Goal: Navigation & Orientation: Locate item on page

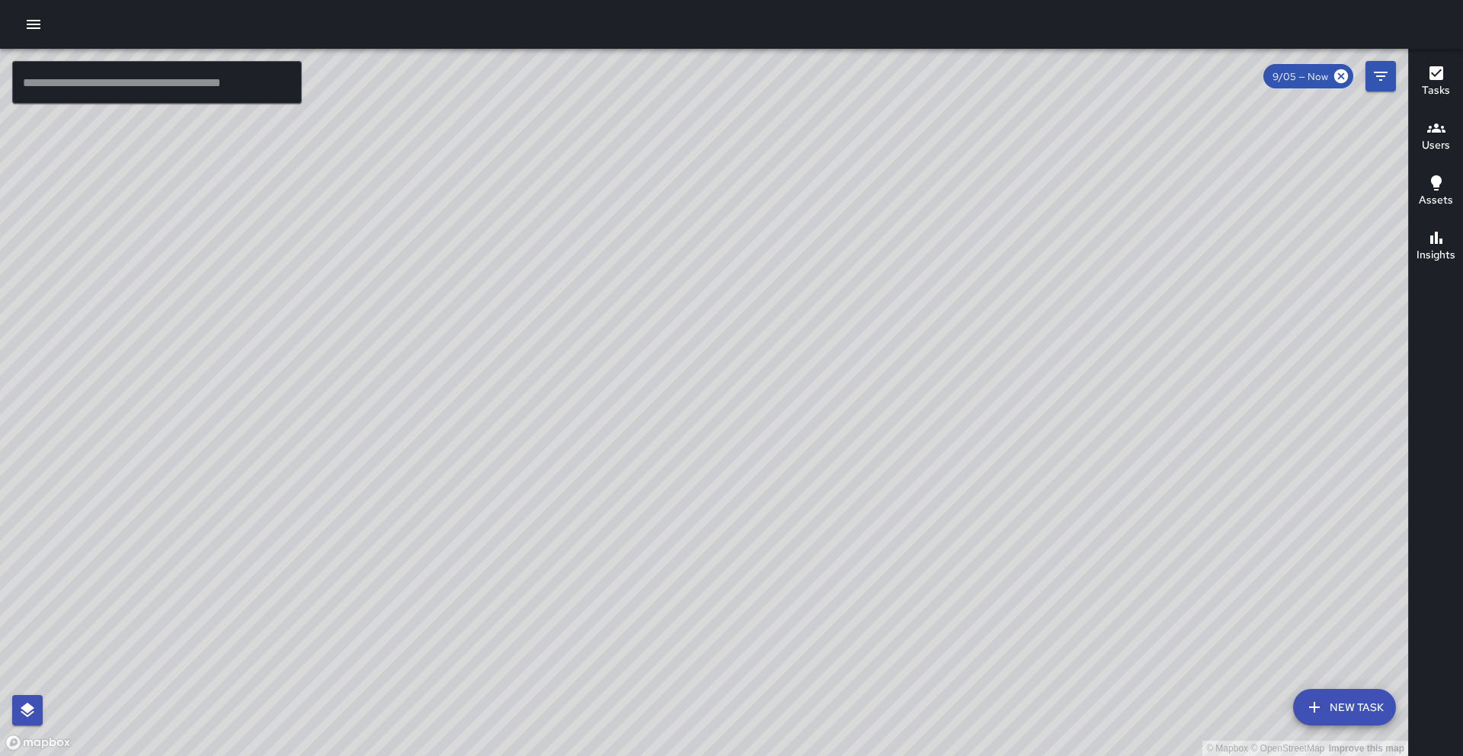
drag, startPoint x: 908, startPoint y: 423, endPoint x: 900, endPoint y: 414, distance: 12.4
click at [900, 414] on div "© Mapbox © OpenStreetMap Improve this map" at bounding box center [704, 402] width 1408 height 707
drag, startPoint x: 868, startPoint y: 385, endPoint x: 881, endPoint y: 458, distance: 74.3
click at [881, 458] on div "© Mapbox © OpenStreetMap Improve this map" at bounding box center [704, 402] width 1408 height 707
click at [830, 272] on div "© Mapbox © OpenStreetMap Improve this map" at bounding box center [704, 402] width 1408 height 707
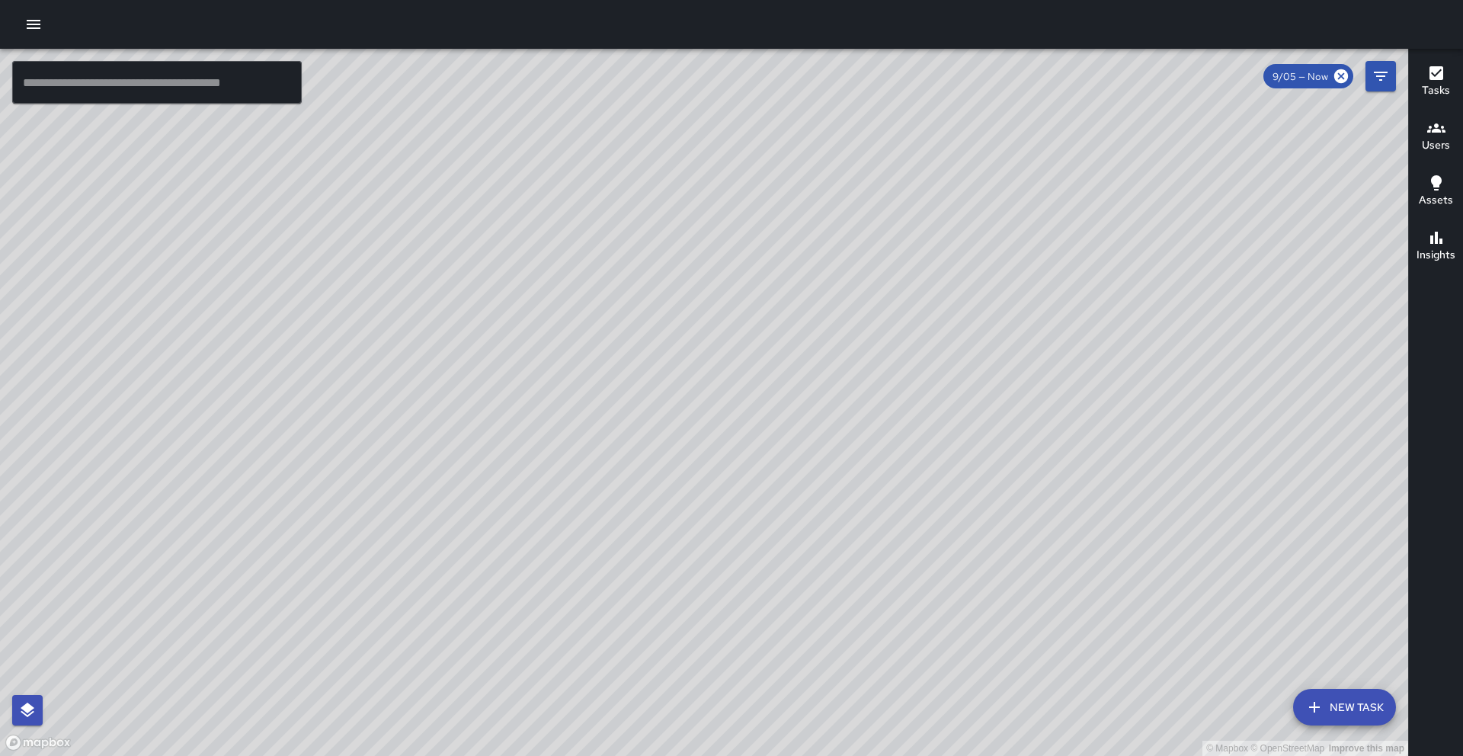
drag, startPoint x: 769, startPoint y: 473, endPoint x: 746, endPoint y: 358, distance: 117.3
click at [746, 358] on div "© Mapbox © OpenStreetMap Improve this map" at bounding box center [704, 402] width 1408 height 707
drag, startPoint x: 729, startPoint y: 366, endPoint x: 772, endPoint y: 495, distance: 136.6
click at [772, 495] on div "© Mapbox © OpenStreetMap Improve this map" at bounding box center [704, 402] width 1408 height 707
drag, startPoint x: 719, startPoint y: 365, endPoint x: 769, endPoint y: 548, distance: 189.4
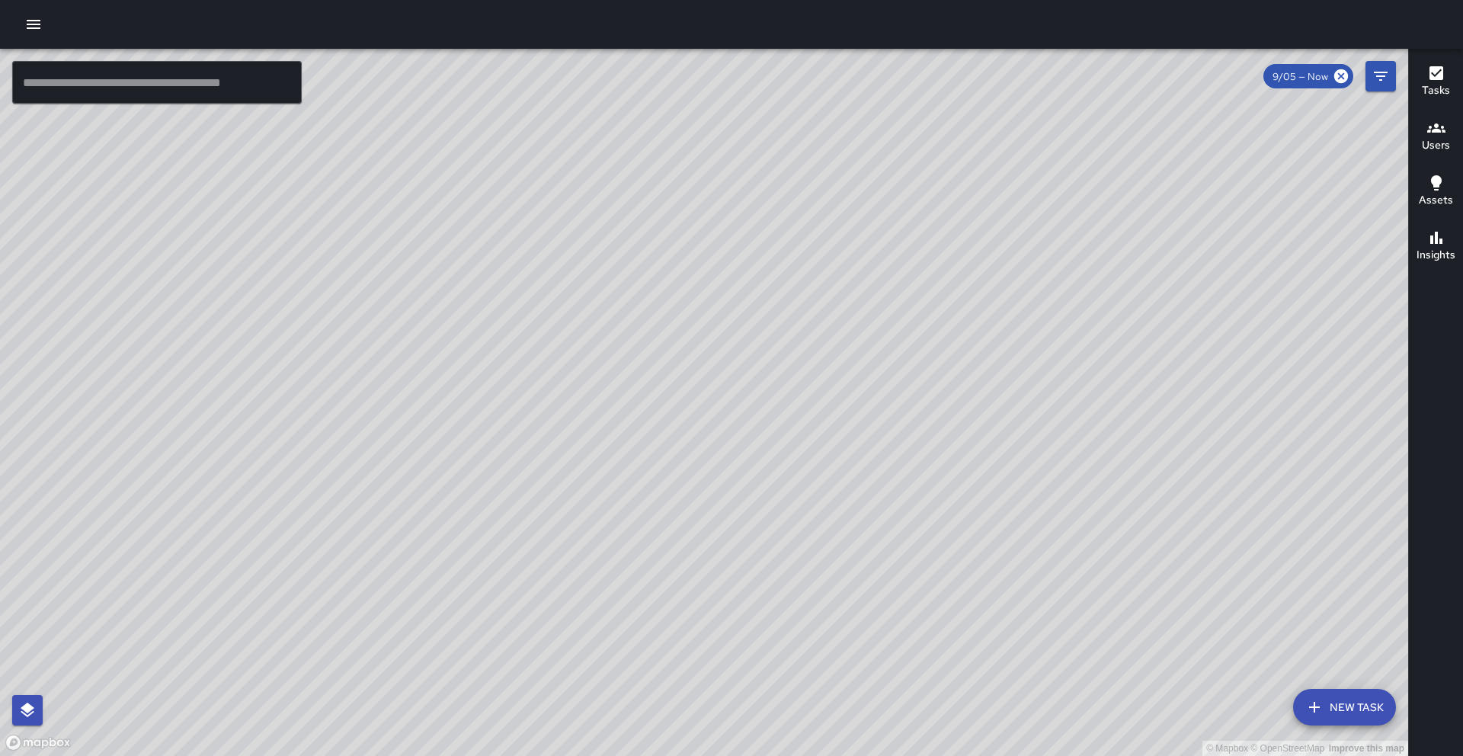
click at [769, 548] on div "© Mapbox © OpenStreetMap Improve this map" at bounding box center [704, 402] width 1408 height 707
drag, startPoint x: 914, startPoint y: 611, endPoint x: 862, endPoint y: 400, distance: 217.5
click at [862, 400] on div "© Mapbox © OpenStreetMap Improve this map" at bounding box center [704, 402] width 1408 height 707
drag, startPoint x: 743, startPoint y: 330, endPoint x: 785, endPoint y: 570, distance: 243.7
click at [785, 570] on div "© Mapbox © OpenStreetMap Improve this map" at bounding box center [704, 402] width 1408 height 707
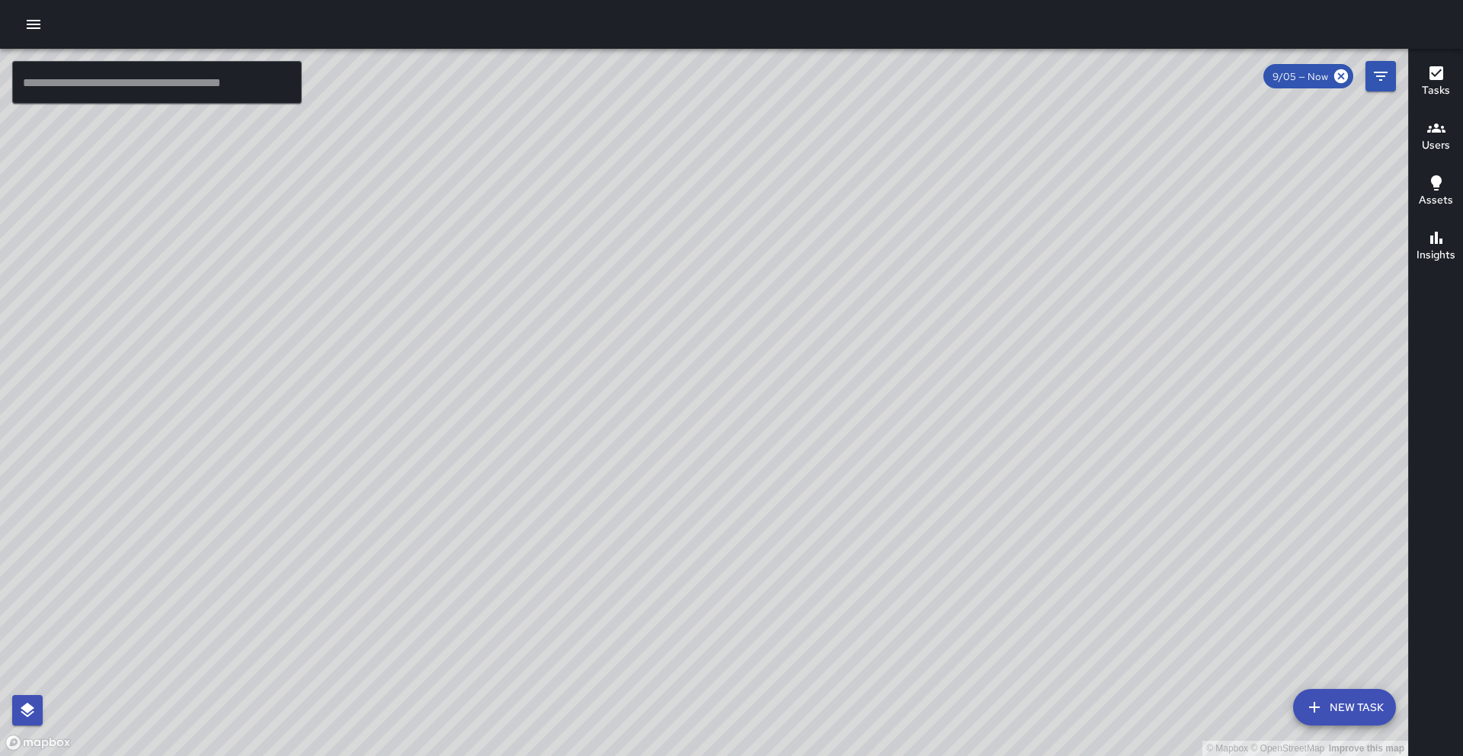
drag, startPoint x: 789, startPoint y: 245, endPoint x: 757, endPoint y: 462, distance: 219.5
click at [757, 462] on div "© Mapbox © OpenStreetMap Improve this map" at bounding box center [704, 402] width 1408 height 707
drag, startPoint x: 732, startPoint y: 507, endPoint x: 680, endPoint y: 351, distance: 164.5
click at [680, 351] on div "© Mapbox © OpenStreetMap Improve this map" at bounding box center [704, 402] width 1408 height 707
